Goal: Task Accomplishment & Management: Complete application form

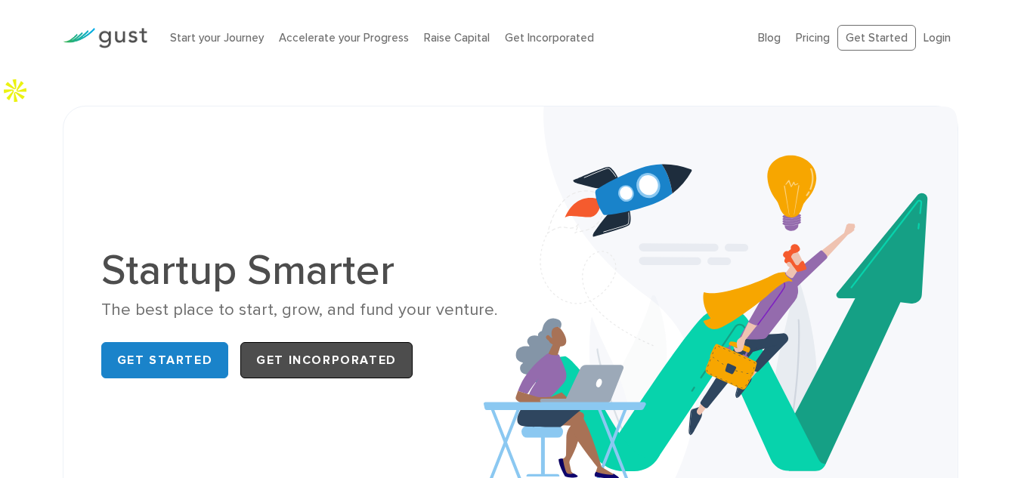
click at [308, 342] on link "Get Incorporated" at bounding box center [326, 360] width 172 height 36
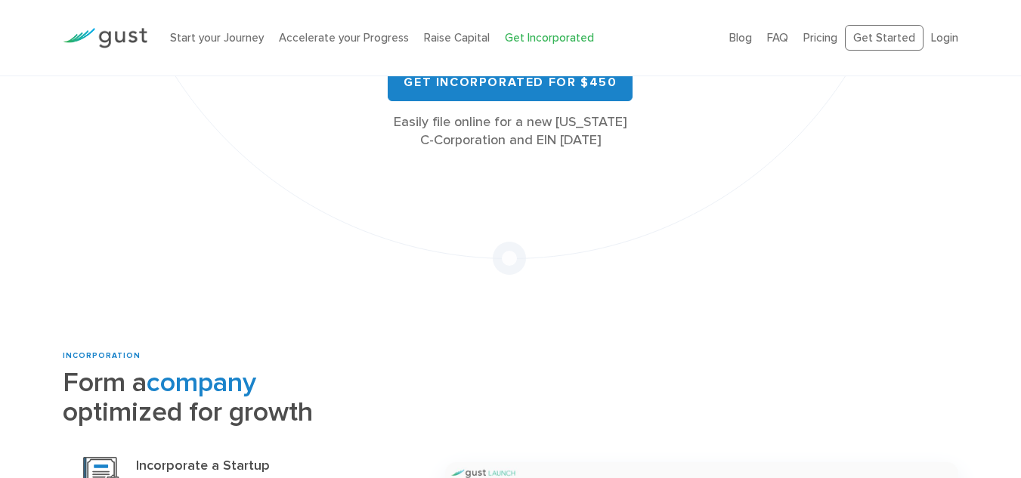
scroll to position [363, 0]
click at [394, 36] on link "Accelerate your Progress" at bounding box center [344, 38] width 130 height 14
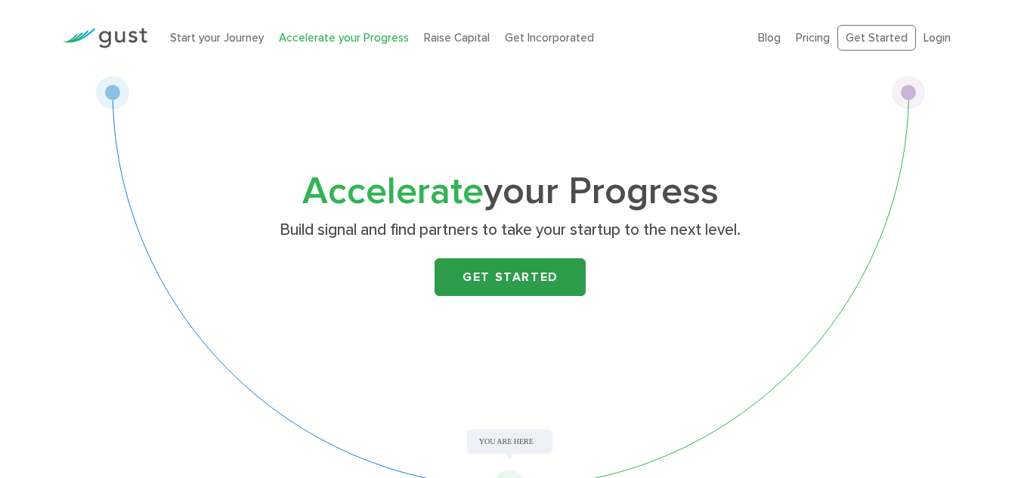
click at [524, 281] on link "Get Started" at bounding box center [509, 277] width 151 height 38
